Goal: Task Accomplishment & Management: Manage account settings

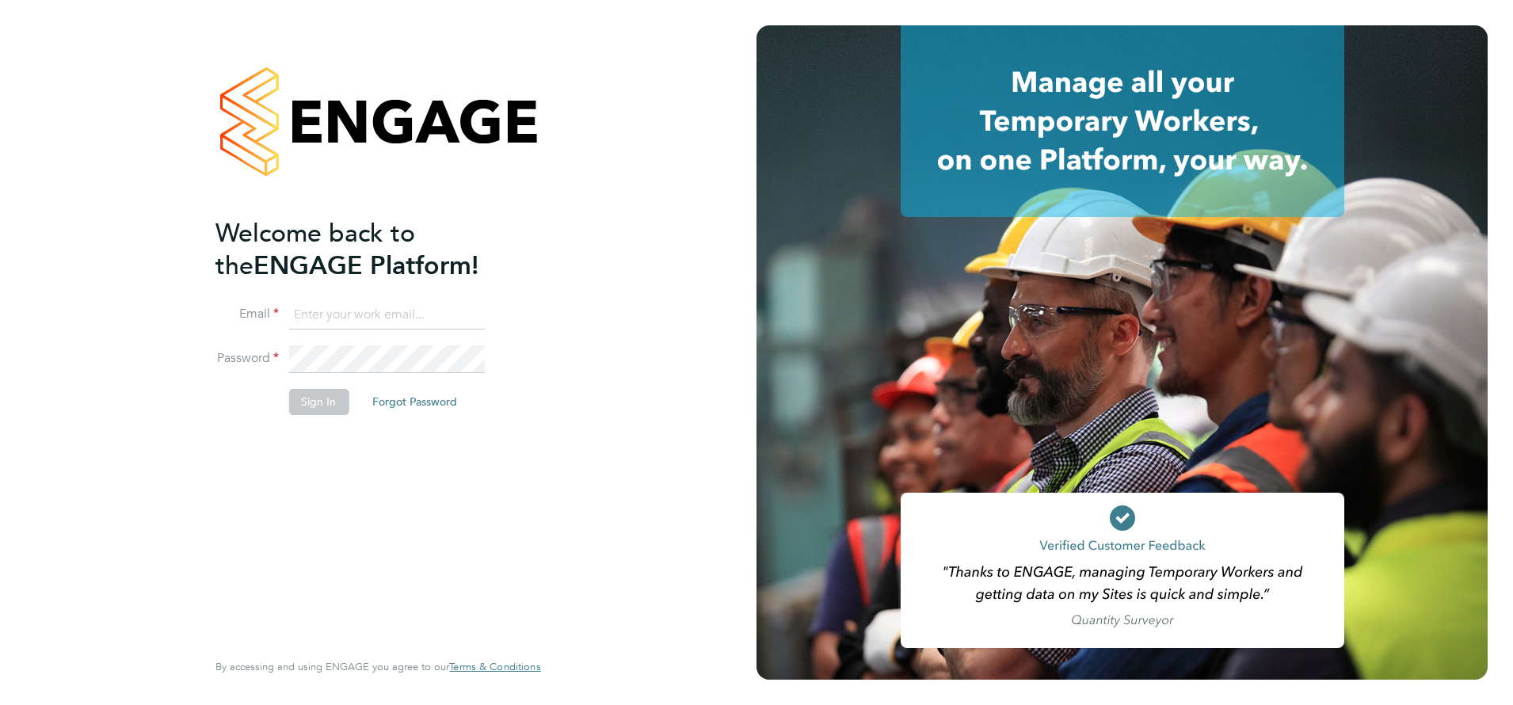
type input "j.belsten@setsquarerecruitment.com"
click at [330, 404] on button "Sign In" at bounding box center [318, 401] width 60 height 25
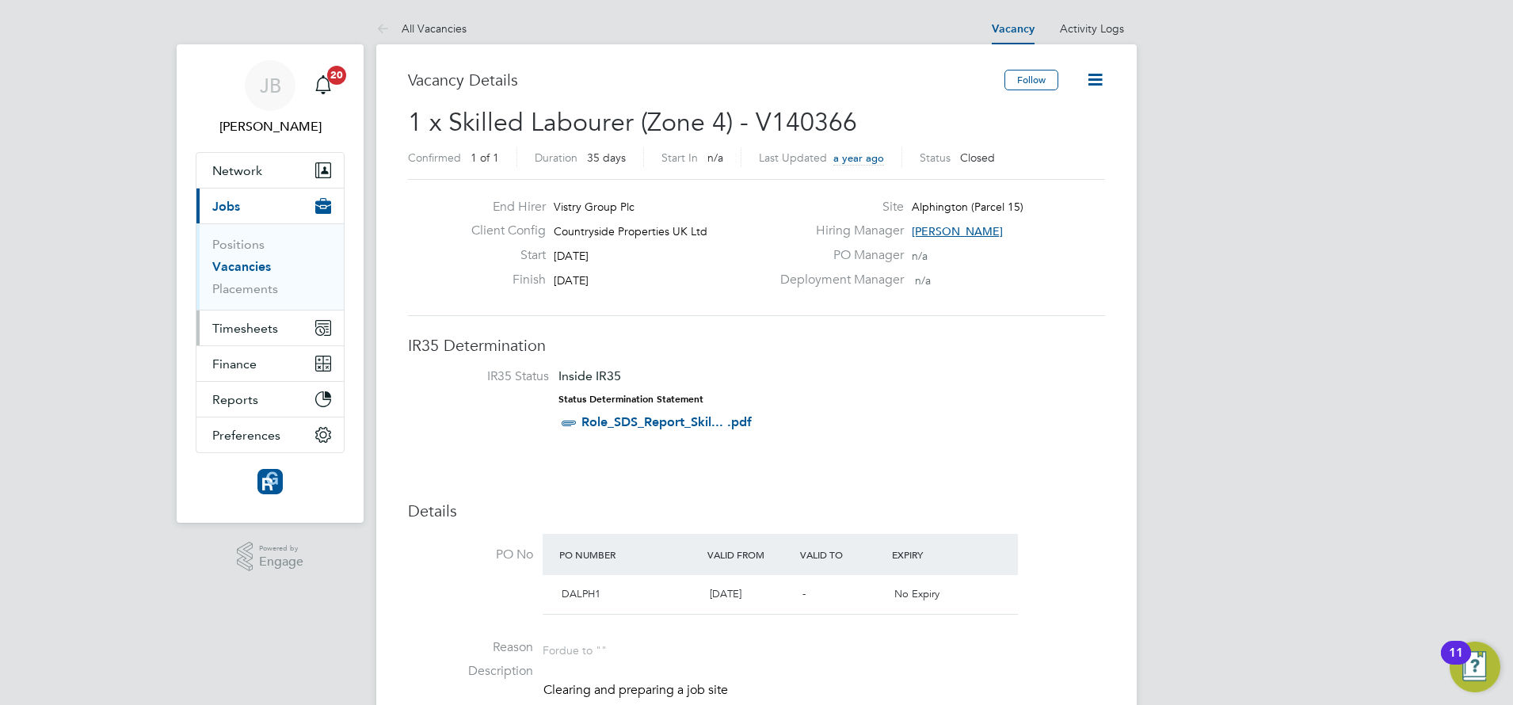
click at [238, 331] on span "Timesheets" at bounding box center [245, 328] width 66 height 15
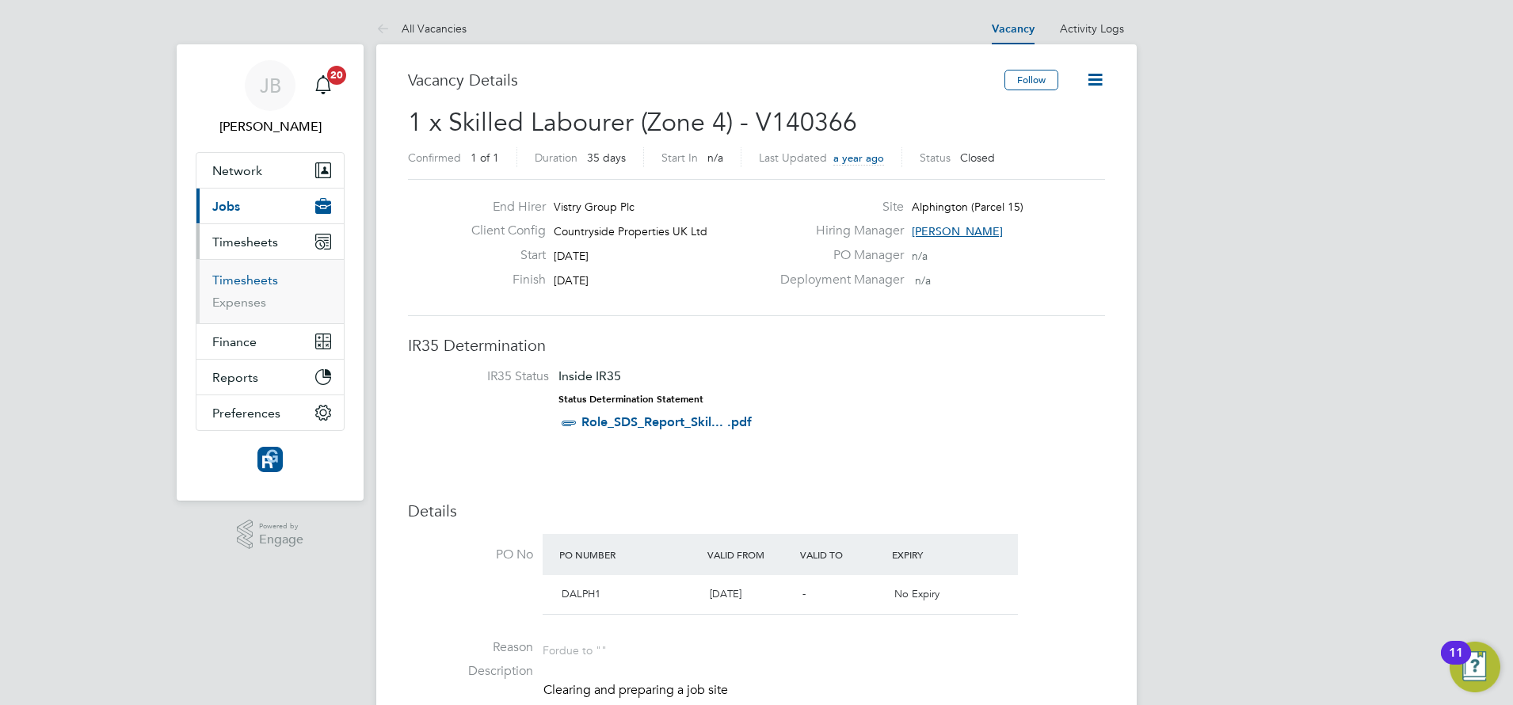
click at [244, 281] on link "Timesheets" at bounding box center [245, 280] width 66 height 15
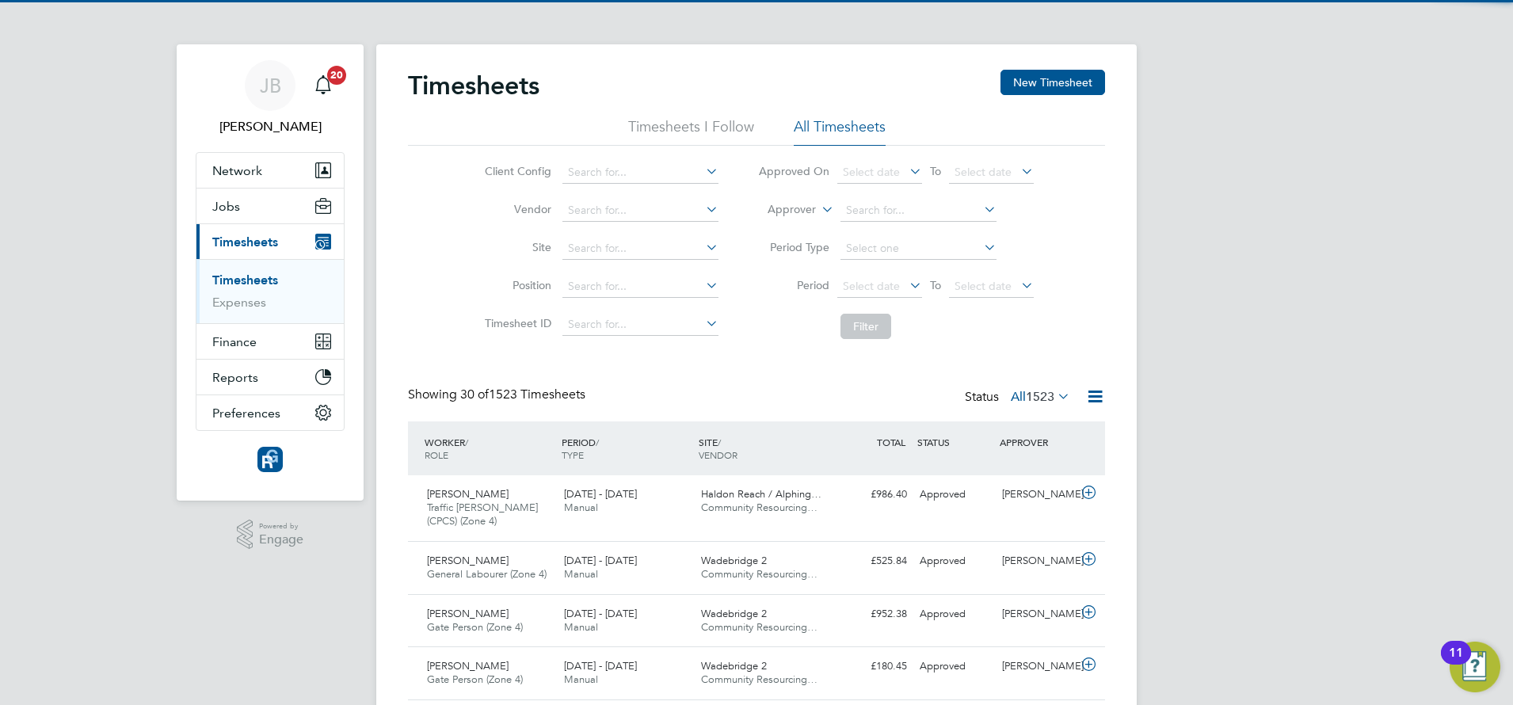
scroll to position [40, 138]
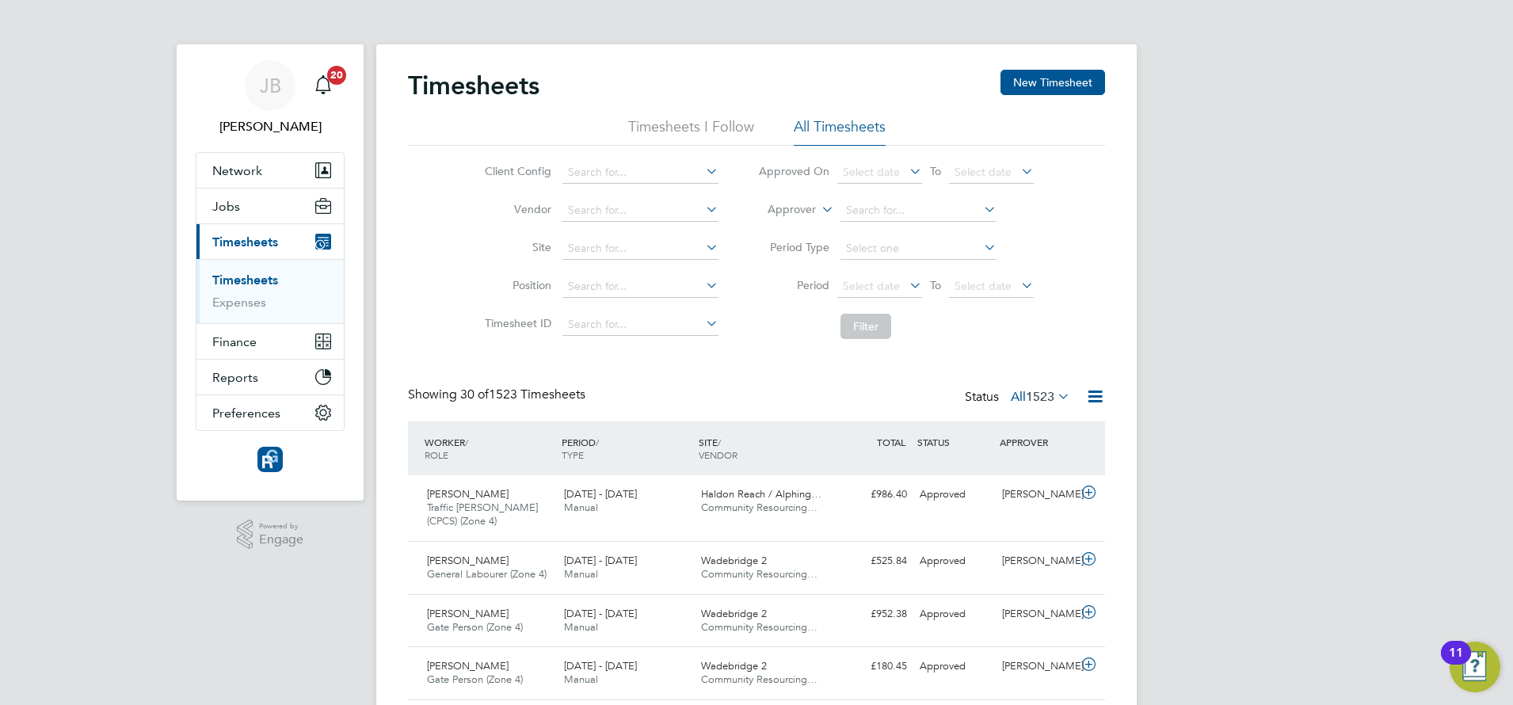
click at [250, 280] on link "Timesheets" at bounding box center [245, 280] width 66 height 15
click at [599, 245] on input at bounding box center [641, 249] width 156 height 22
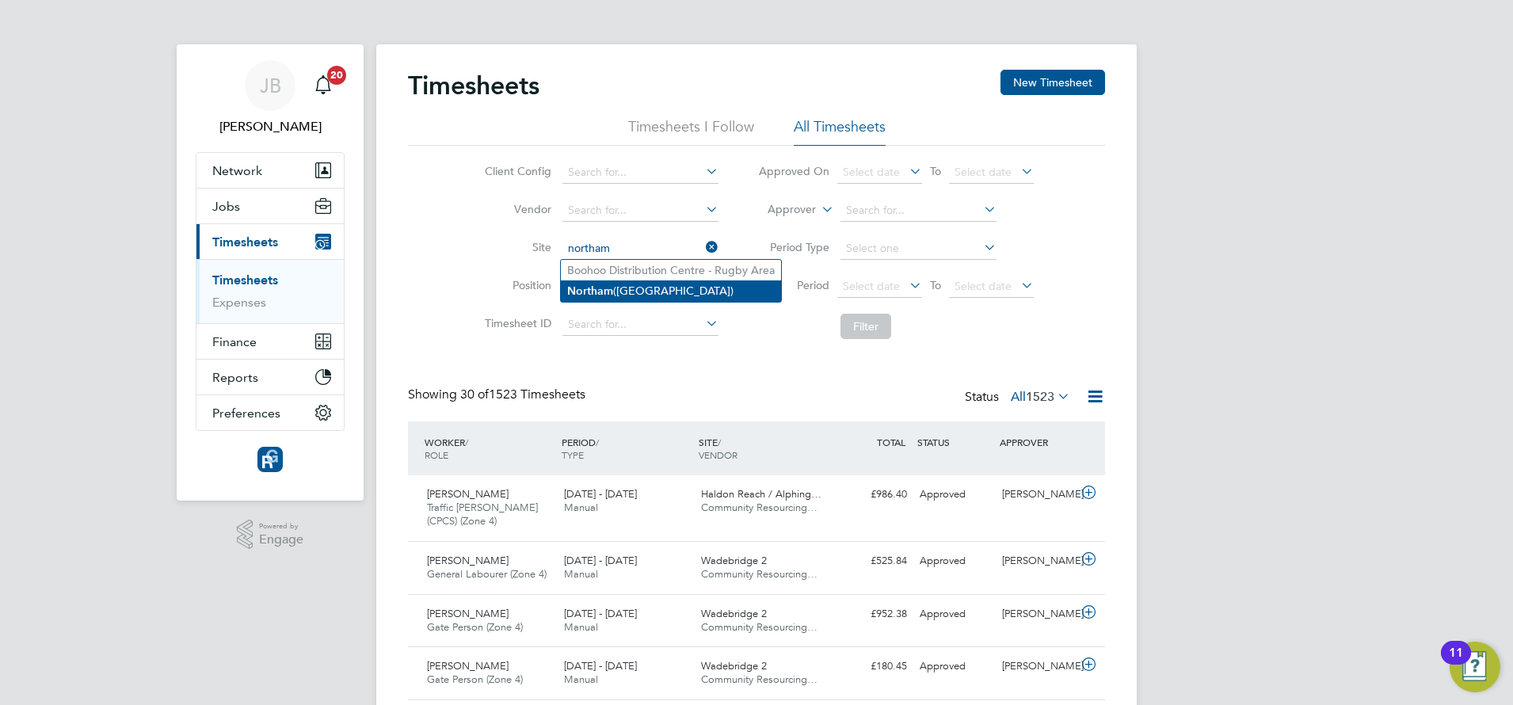
click at [625, 287] on li "Northam (Bay View Road)" at bounding box center [671, 290] width 220 height 21
type input "Northam (Bay View Road)"
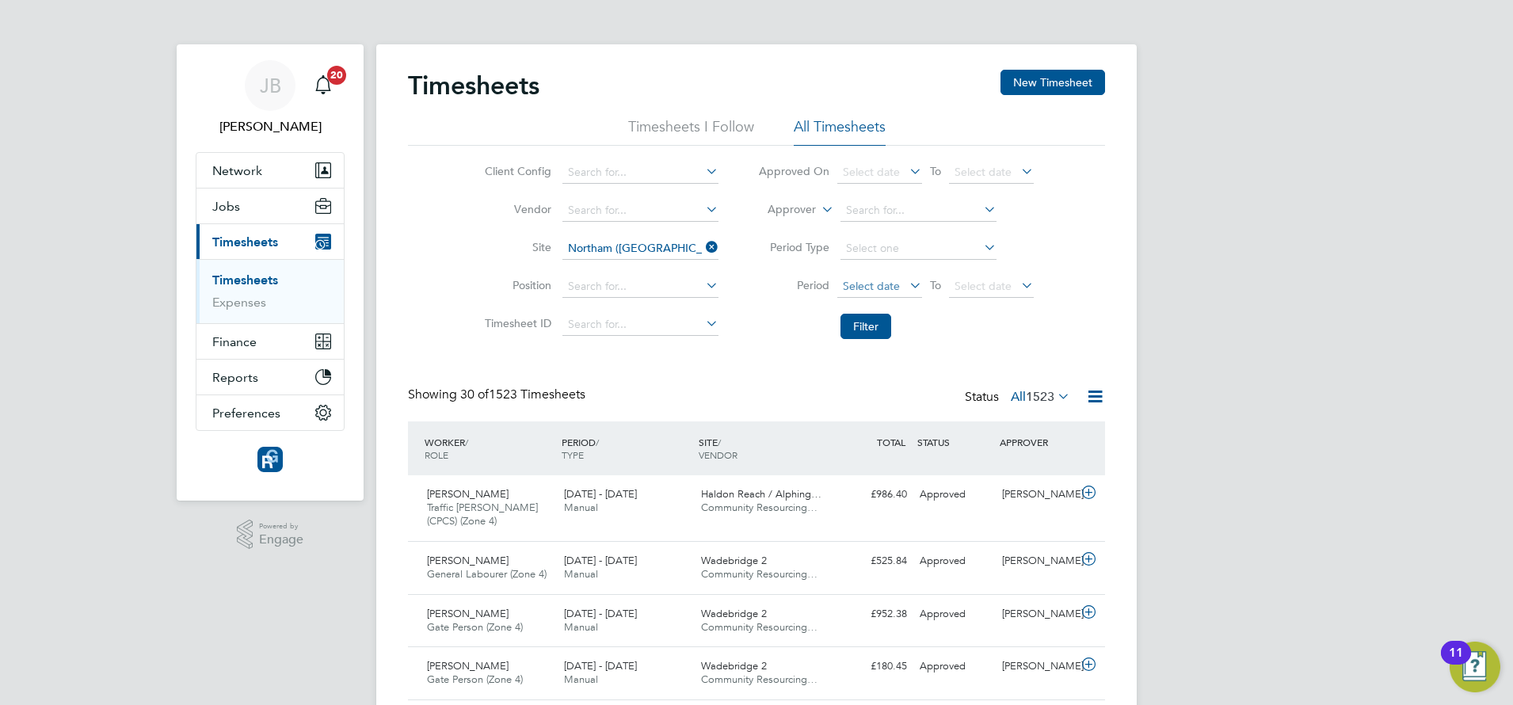
click at [863, 284] on span "Select date" at bounding box center [871, 286] width 57 height 14
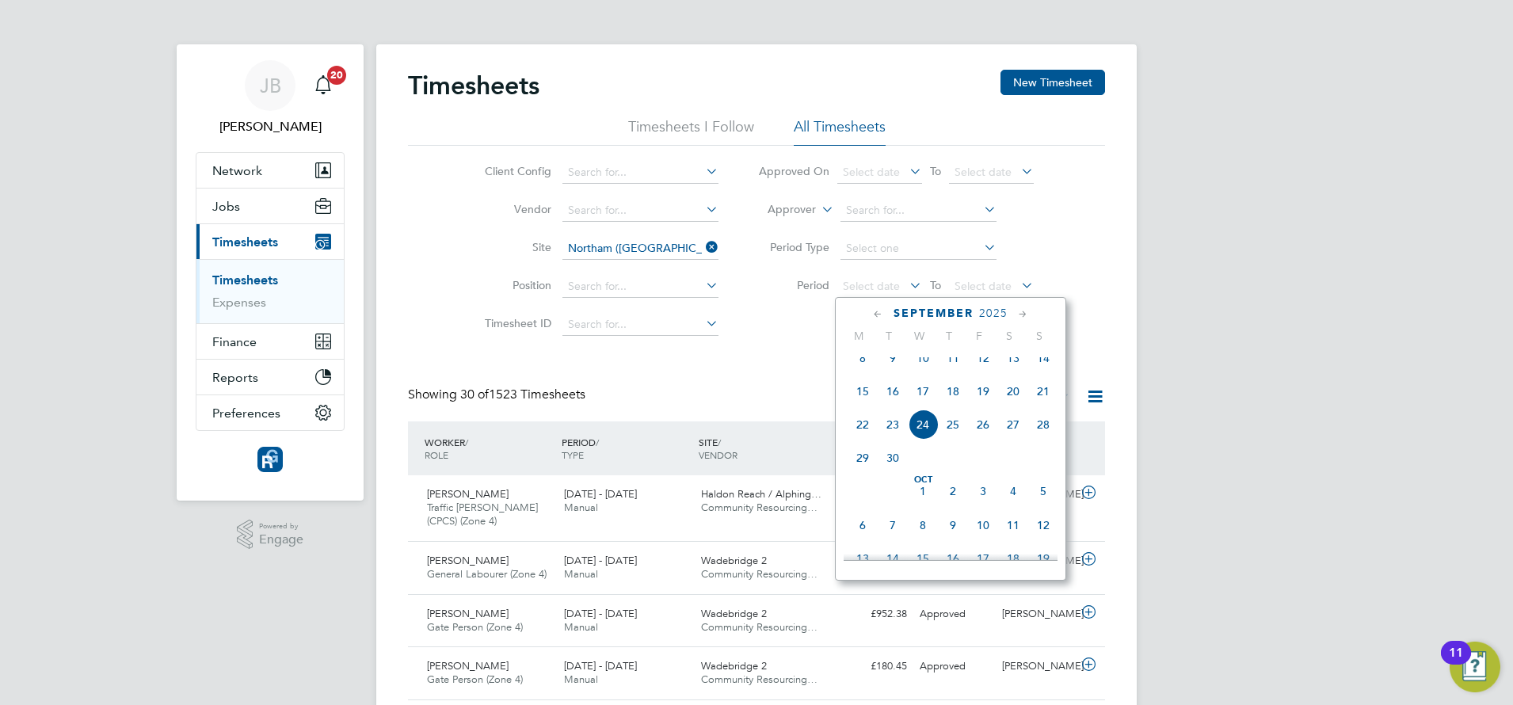
click at [869, 403] on span "15" at bounding box center [863, 391] width 30 height 30
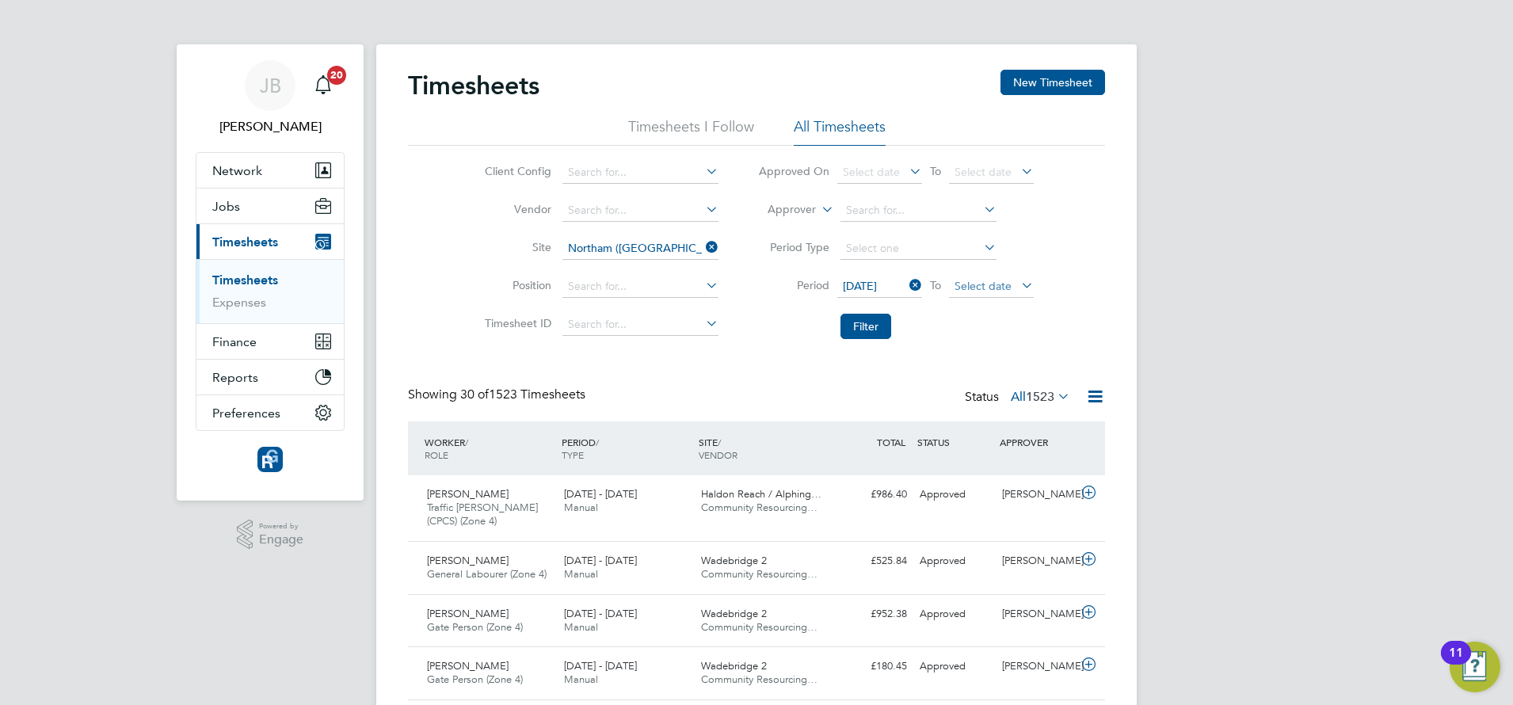
click at [980, 283] on span "Select date" at bounding box center [983, 286] width 57 height 14
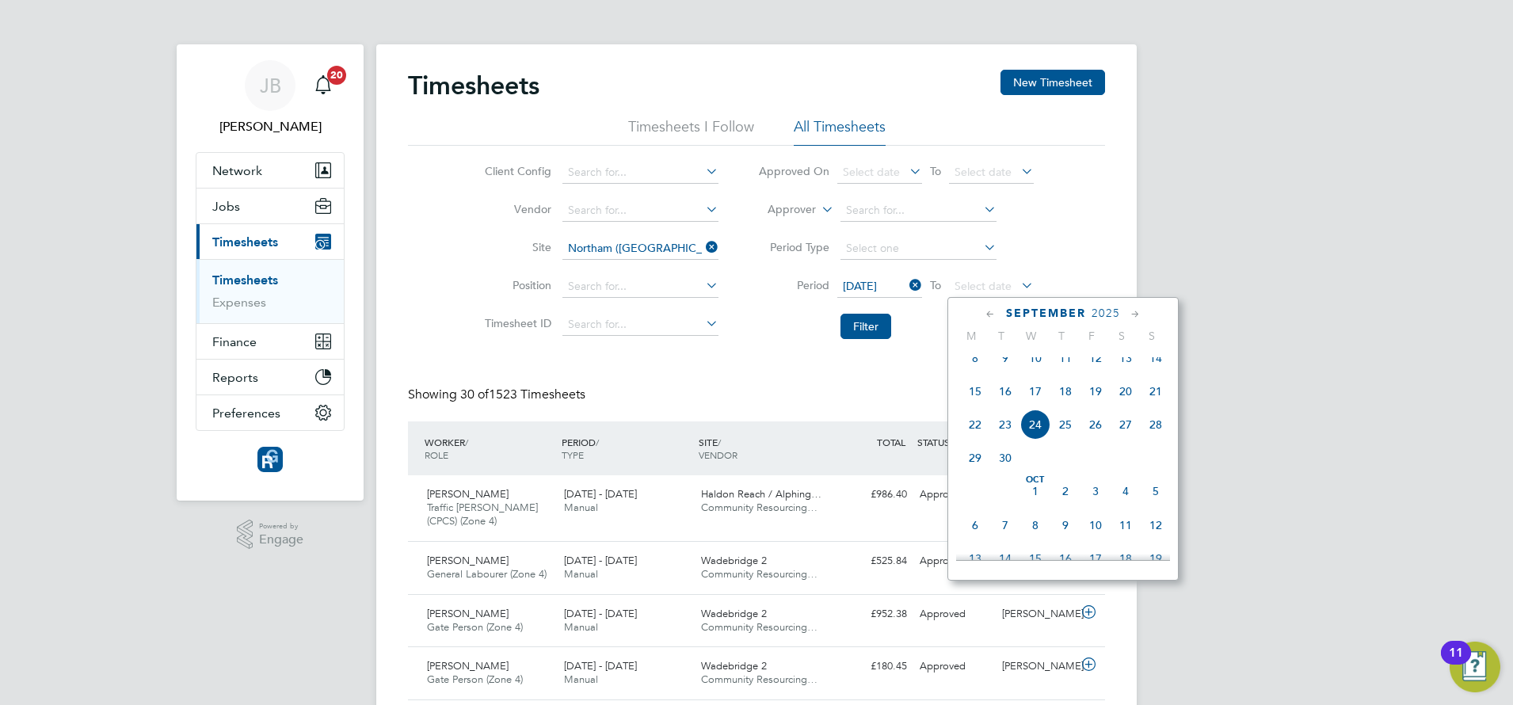
click at [1152, 402] on span "21" at bounding box center [1156, 391] width 30 height 30
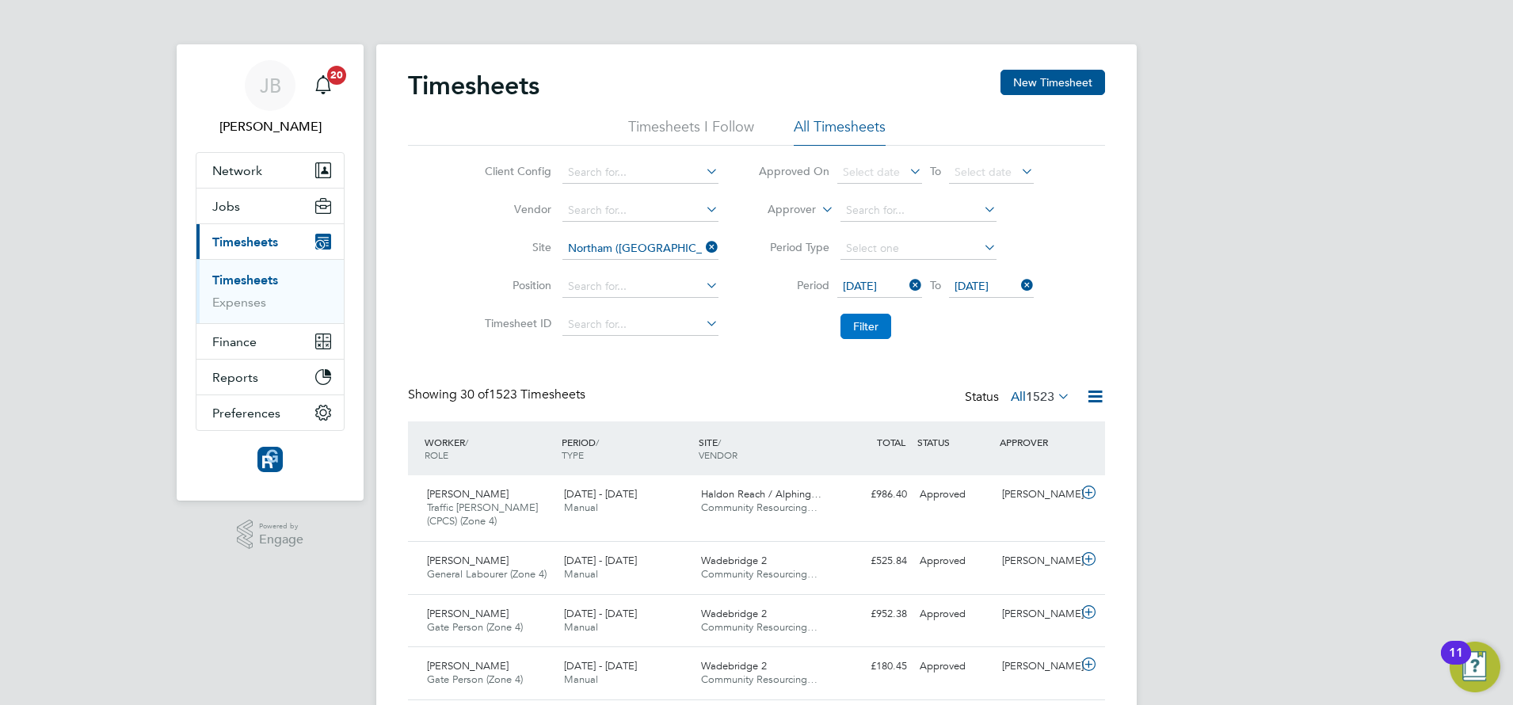
click at [869, 324] on button "Filter" at bounding box center [866, 326] width 51 height 25
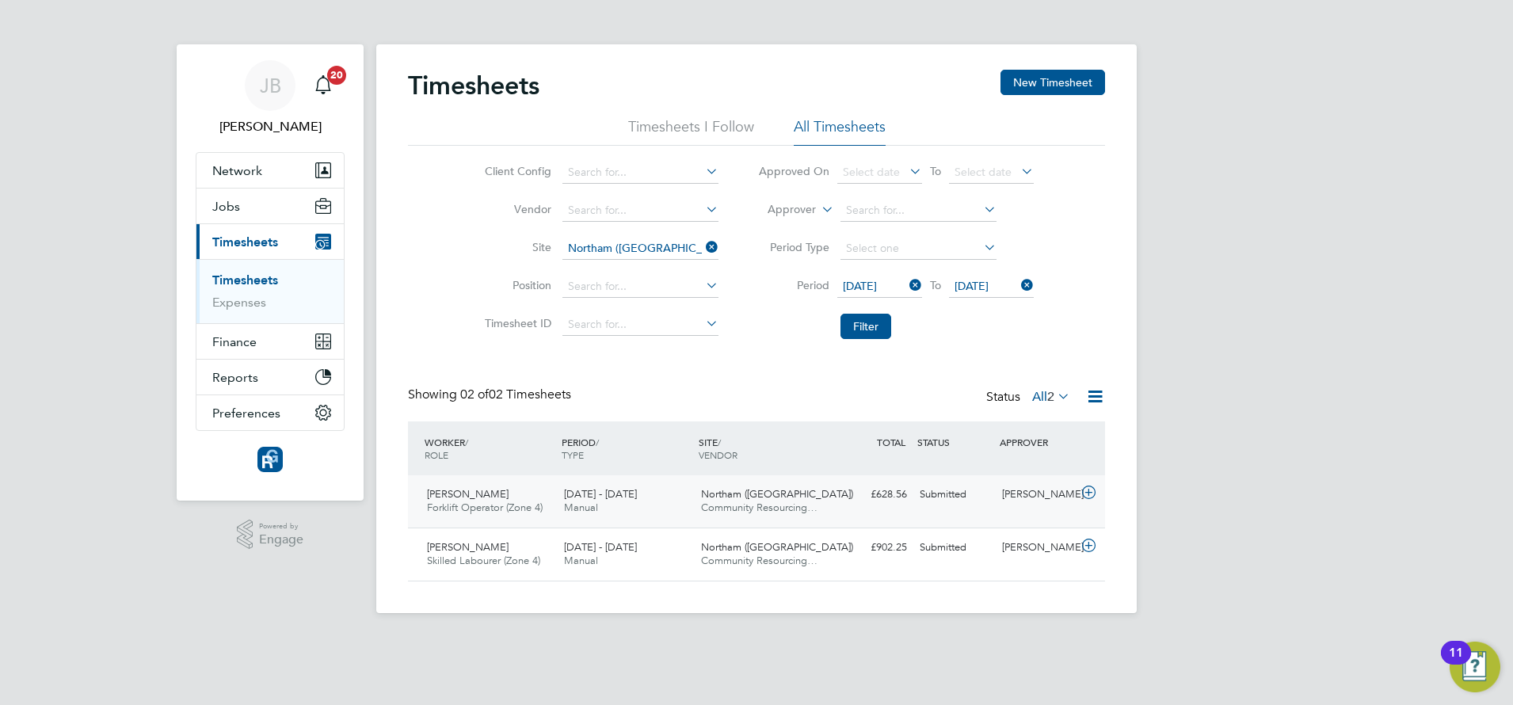
click at [543, 502] on span "Forklift Operator (Zone 4)" at bounding box center [485, 507] width 116 height 13
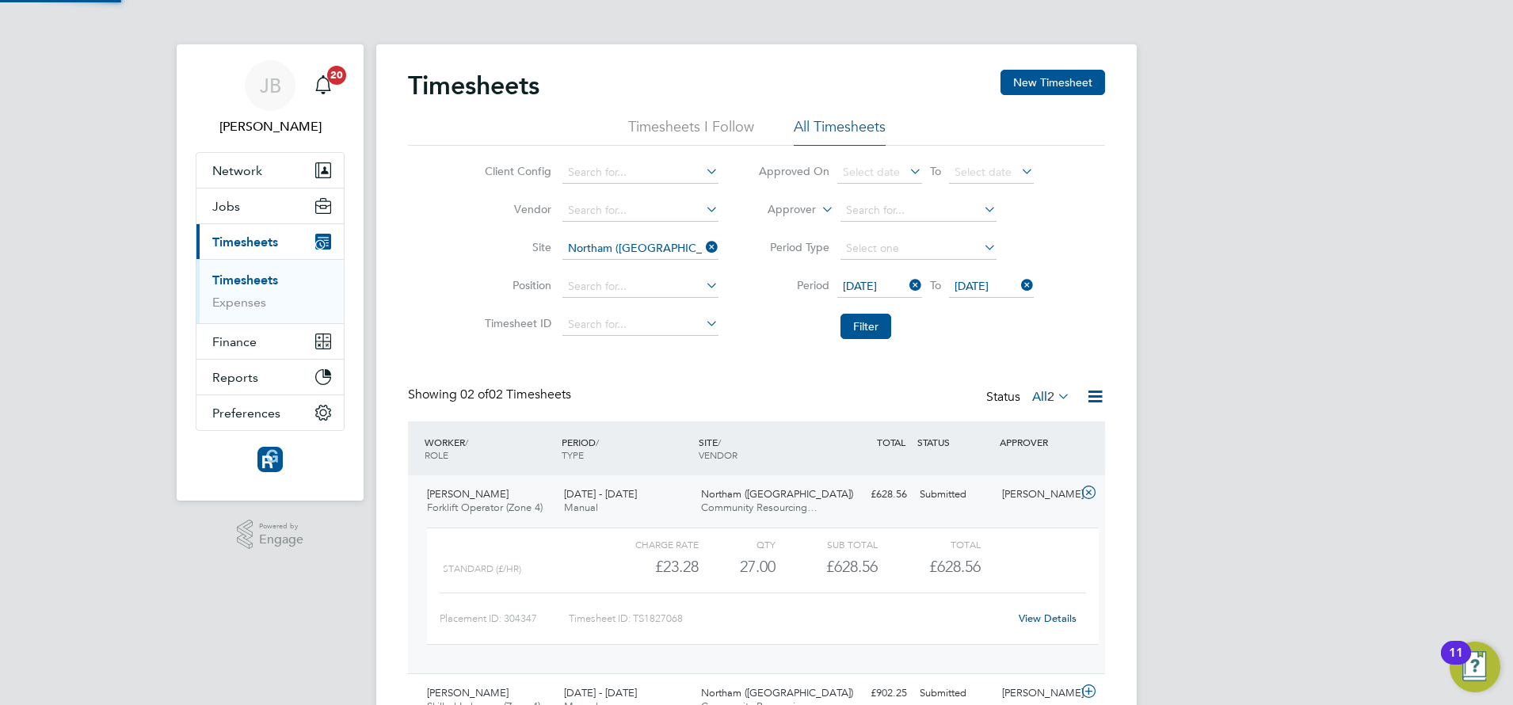
scroll to position [27, 155]
click at [1025, 612] on link "View Details" at bounding box center [1048, 618] width 58 height 13
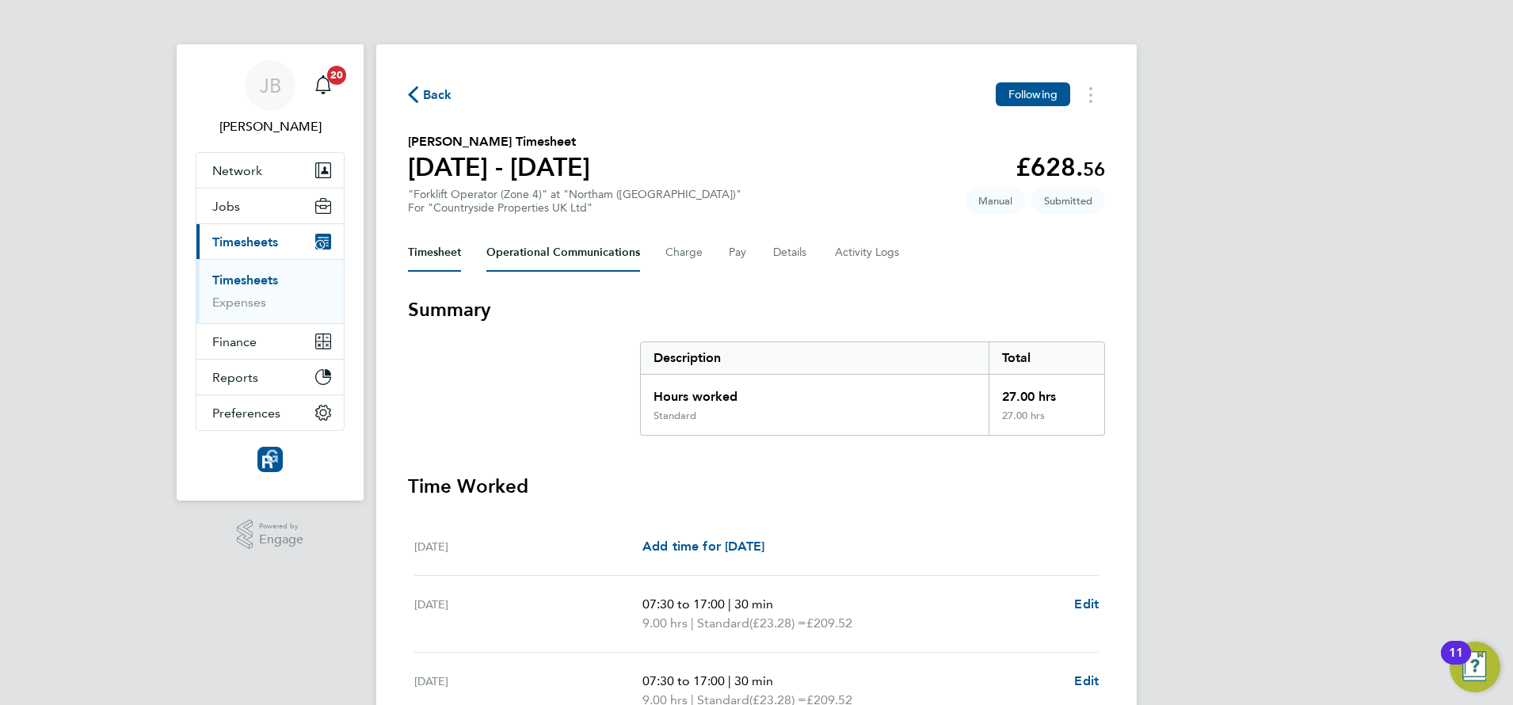
click at [617, 252] on Communications-tab "Operational Communications" at bounding box center [564, 253] width 154 height 38
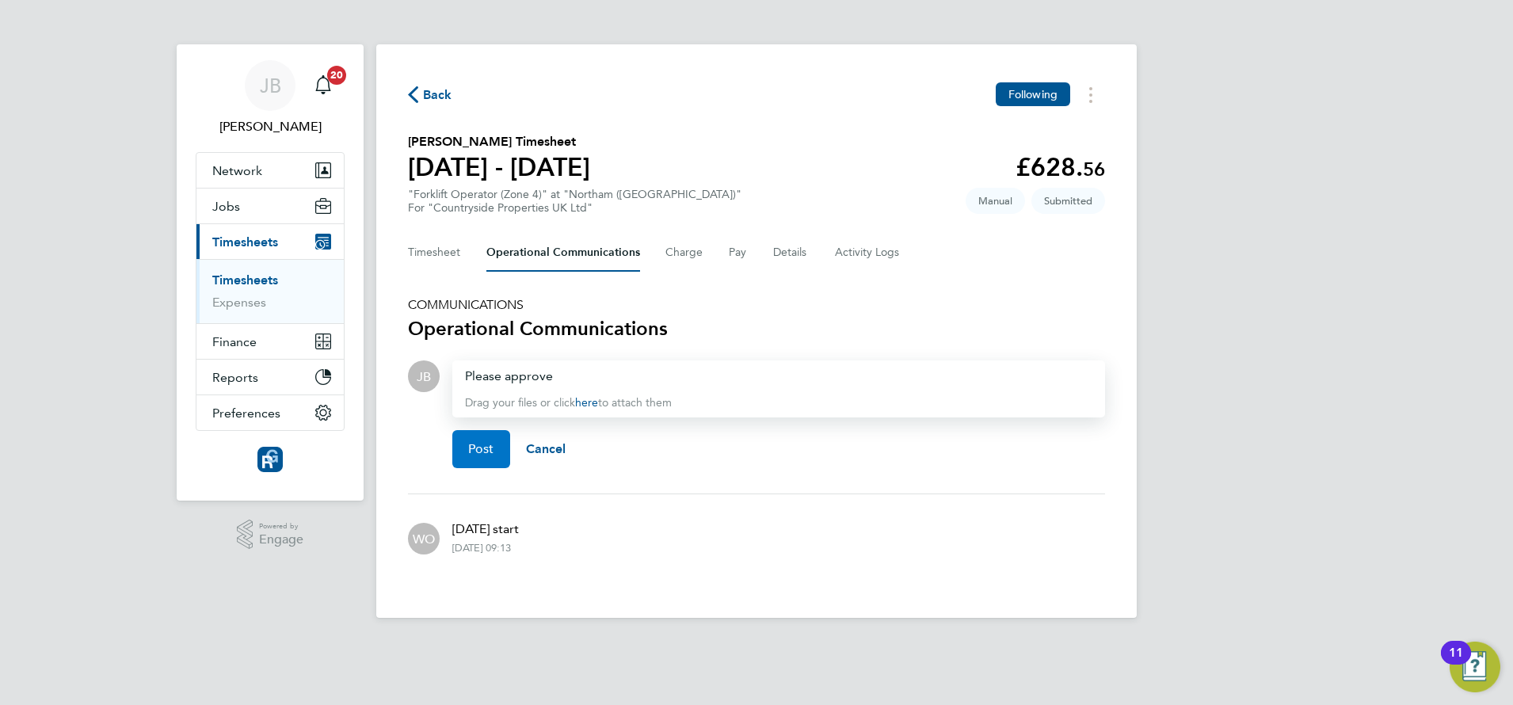
click at [483, 450] on span "Post" at bounding box center [481, 449] width 26 height 16
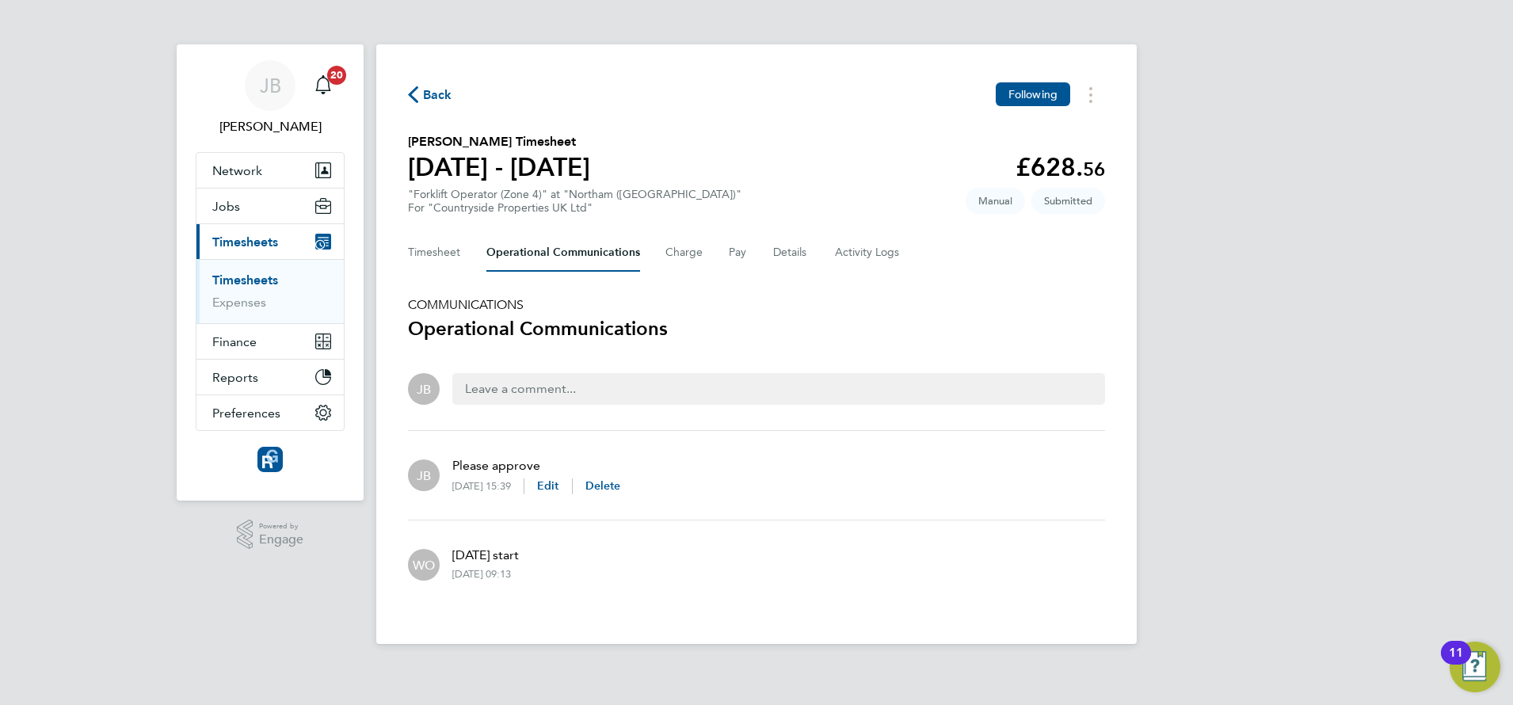
click at [439, 90] on span "Back" at bounding box center [437, 95] width 29 height 19
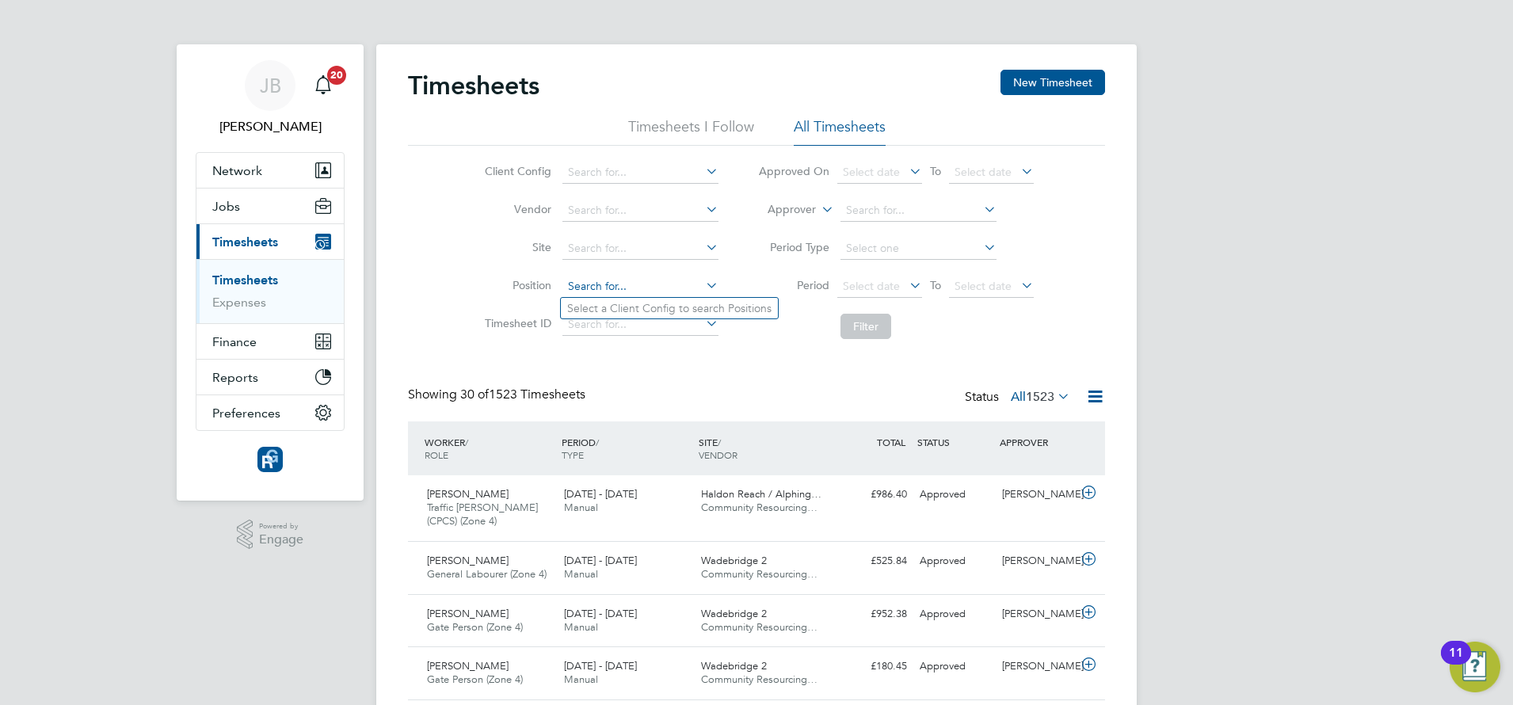
click at [625, 280] on input at bounding box center [641, 287] width 156 height 22
click at [625, 242] on input at bounding box center [641, 249] width 156 height 22
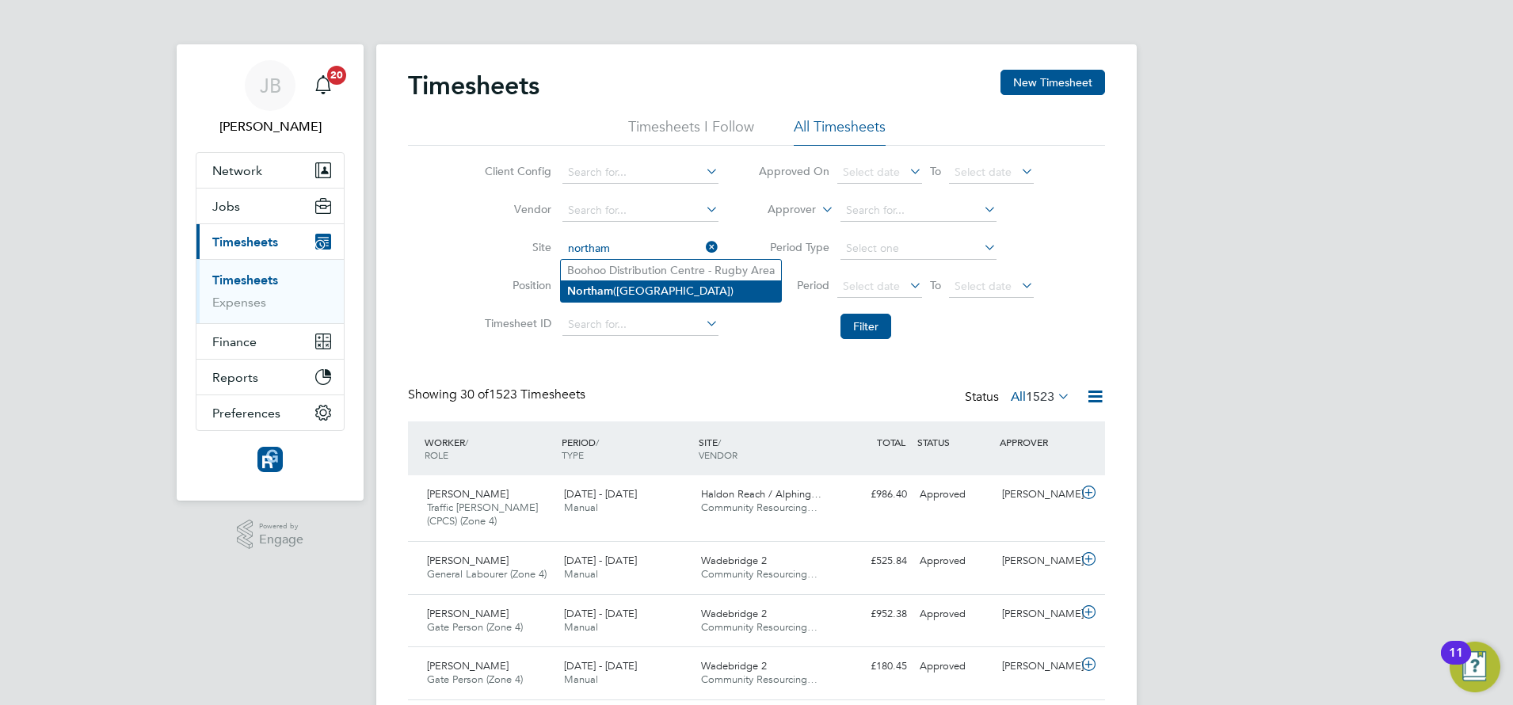
click at [622, 290] on li "Northam (Bay View Road)" at bounding box center [671, 290] width 220 height 21
type input "Northam (Bay View Road)"
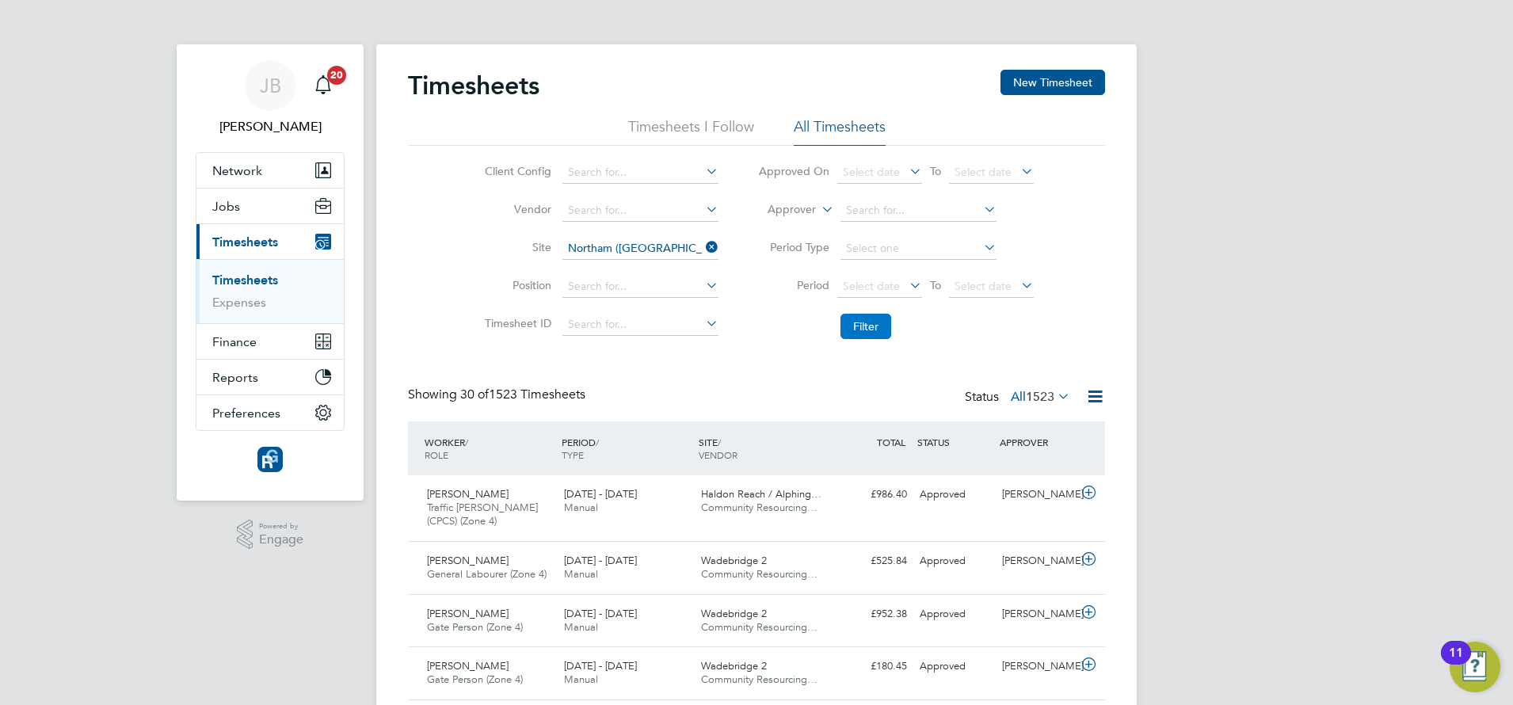
click at [871, 322] on button "Filter" at bounding box center [866, 326] width 51 height 25
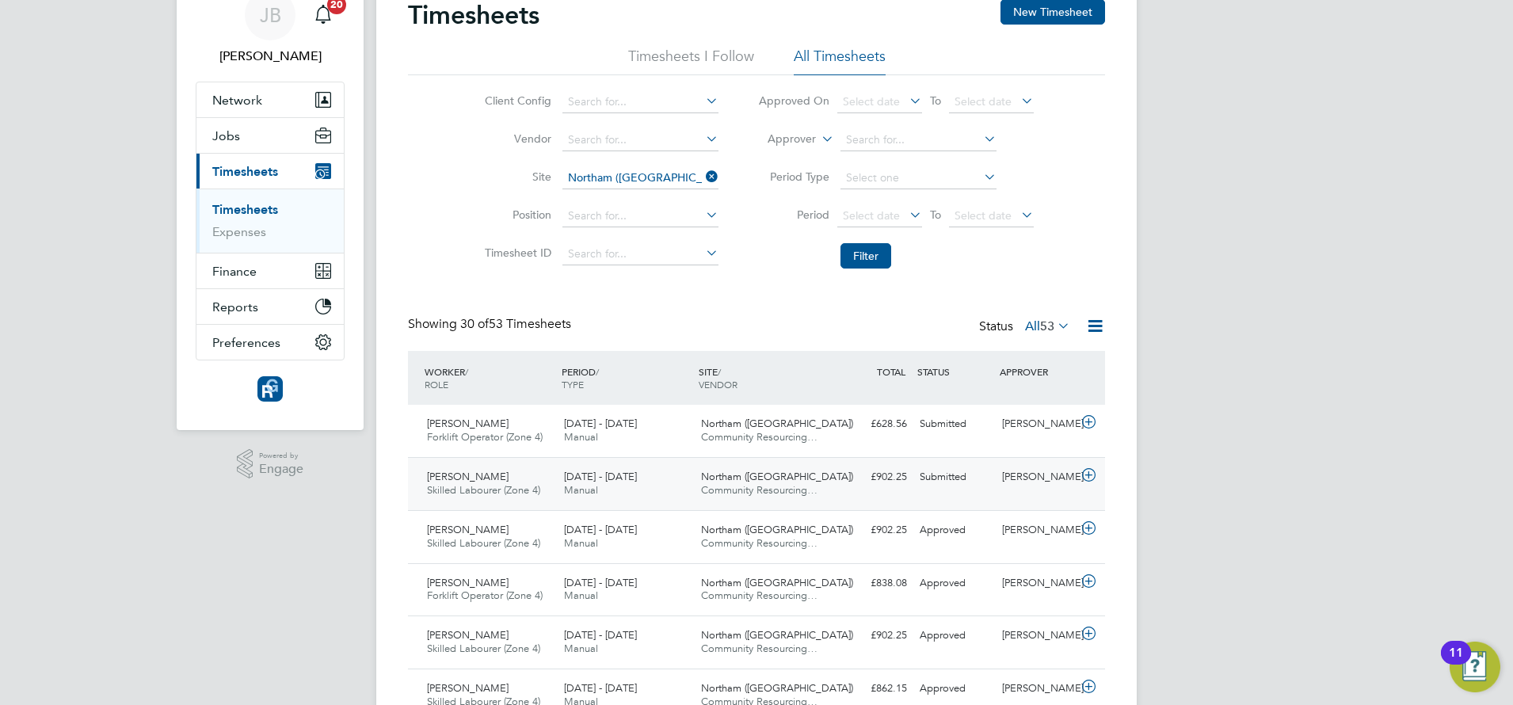
click at [548, 482] on div "Eric Kelly Skilled Labourer (Zone 4) 15 - 21 Sep 2025" at bounding box center [489, 484] width 137 height 40
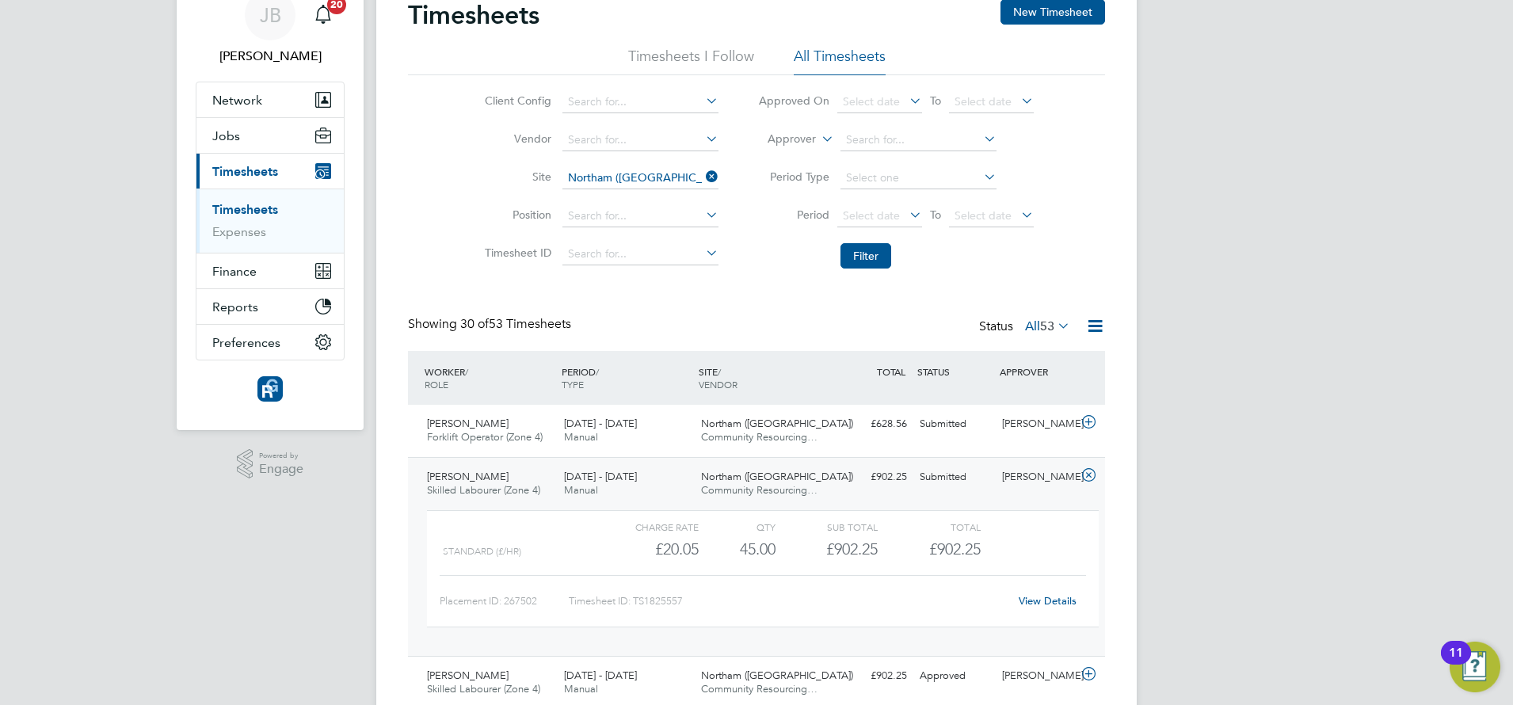
click at [1051, 605] on link "View Details" at bounding box center [1048, 600] width 58 height 13
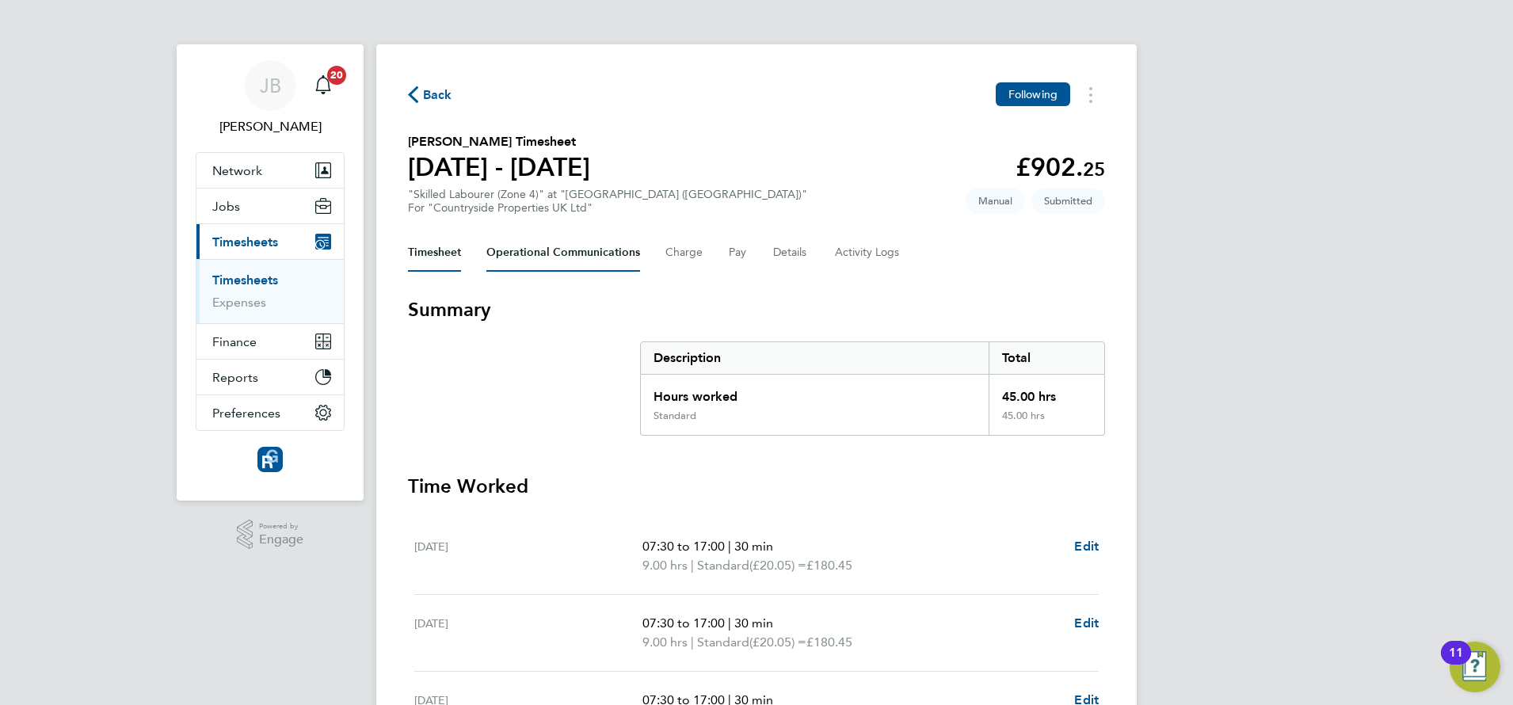
click at [559, 258] on Communications-tab "Operational Communications" at bounding box center [564, 253] width 154 height 38
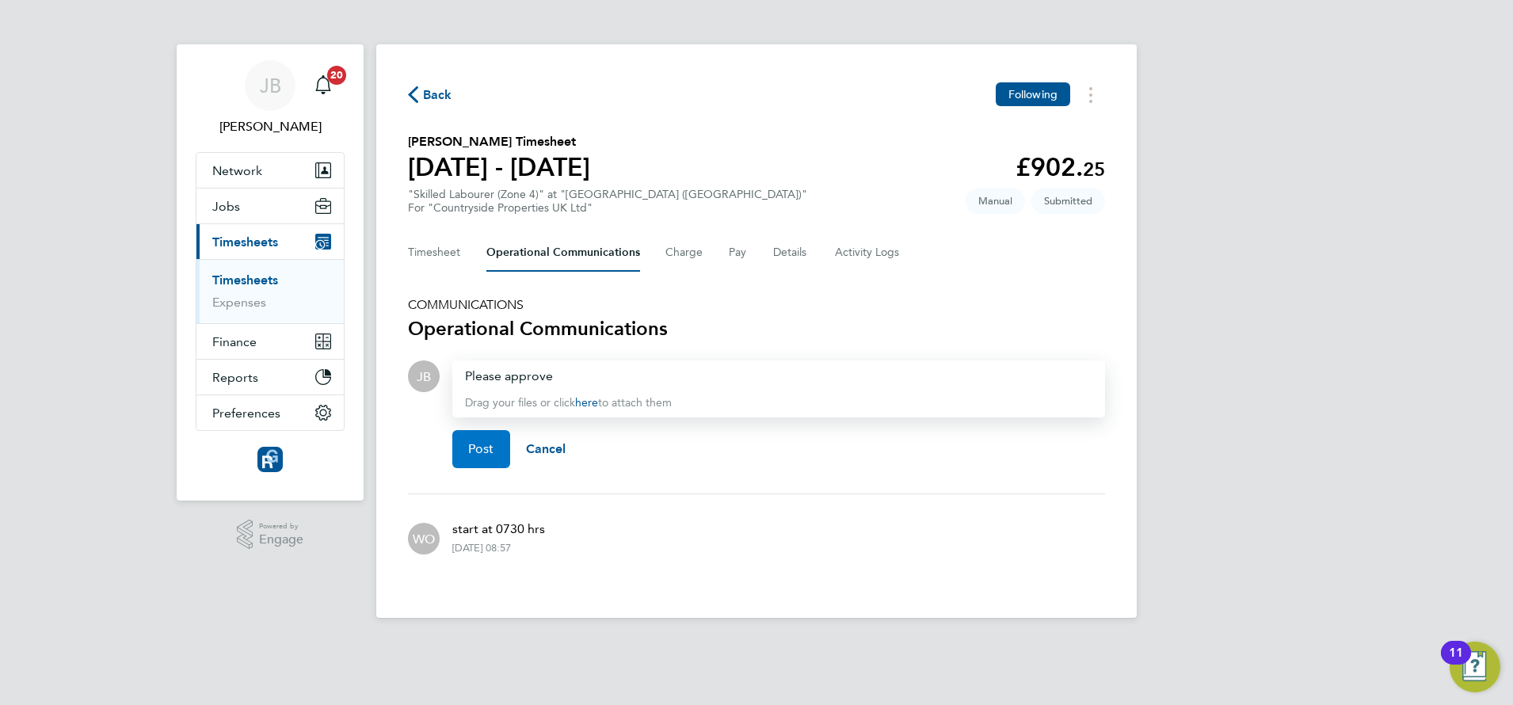
click at [487, 448] on span "Post" at bounding box center [481, 449] width 26 height 16
